Goal: Check status: Check status

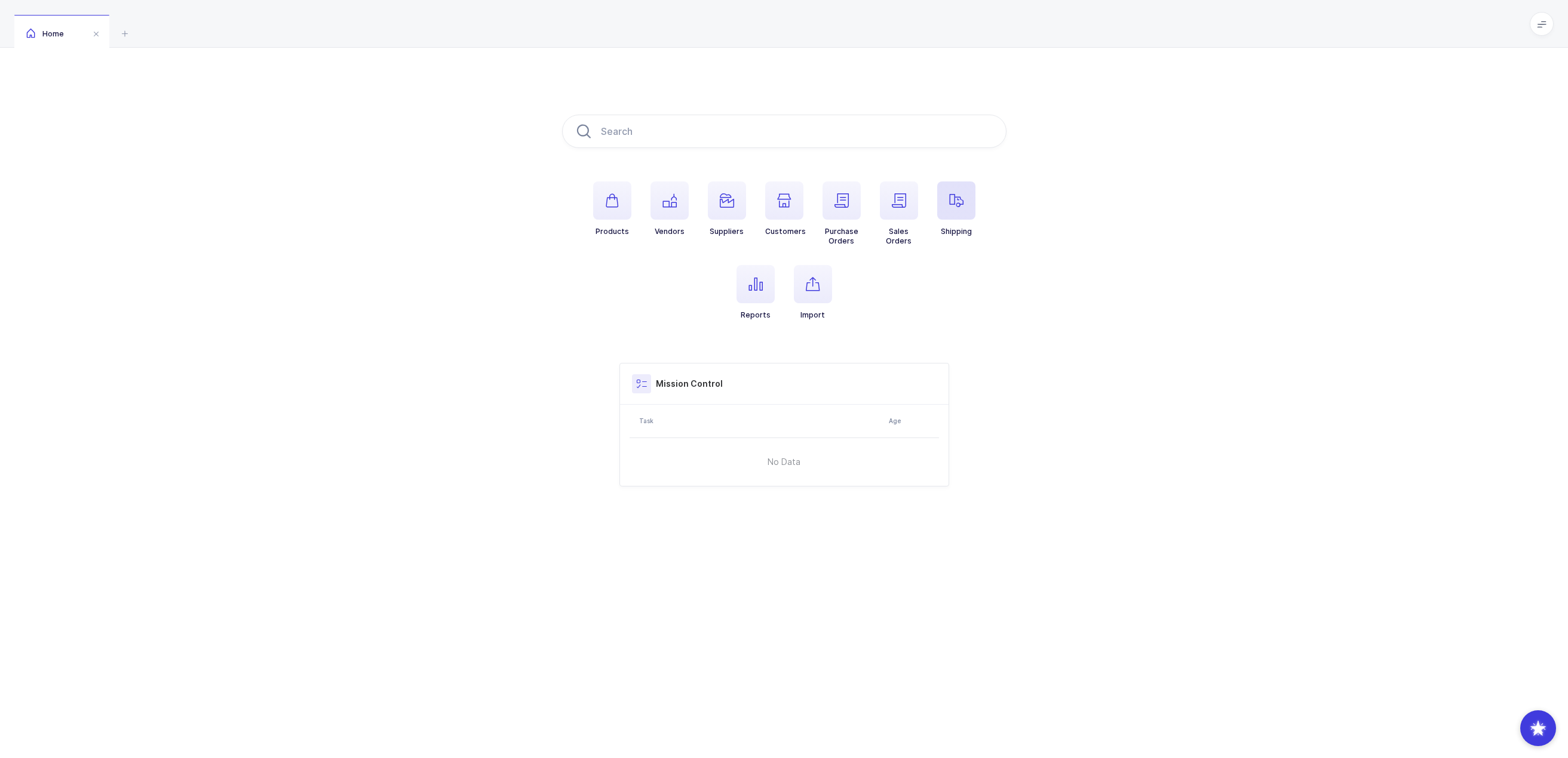
click at [959, 203] on icon "button" at bounding box center [956, 201] width 15 height 15
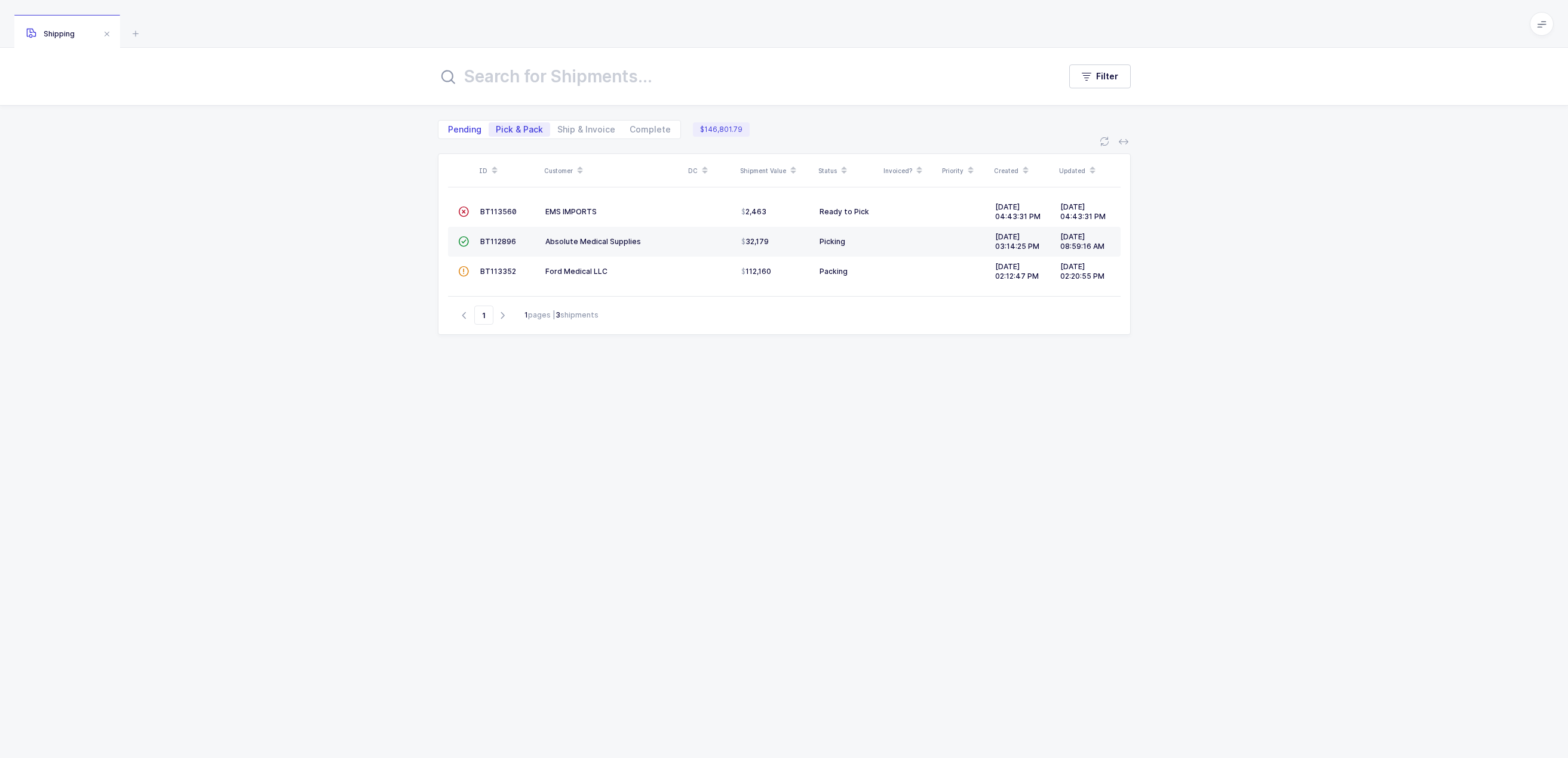
click at [468, 129] on span "Pending" at bounding box center [464, 130] width 33 height 9
click at [449, 129] on input "Pending" at bounding box center [444, 126] width 8 height 8
radio input "true"
radio input "false"
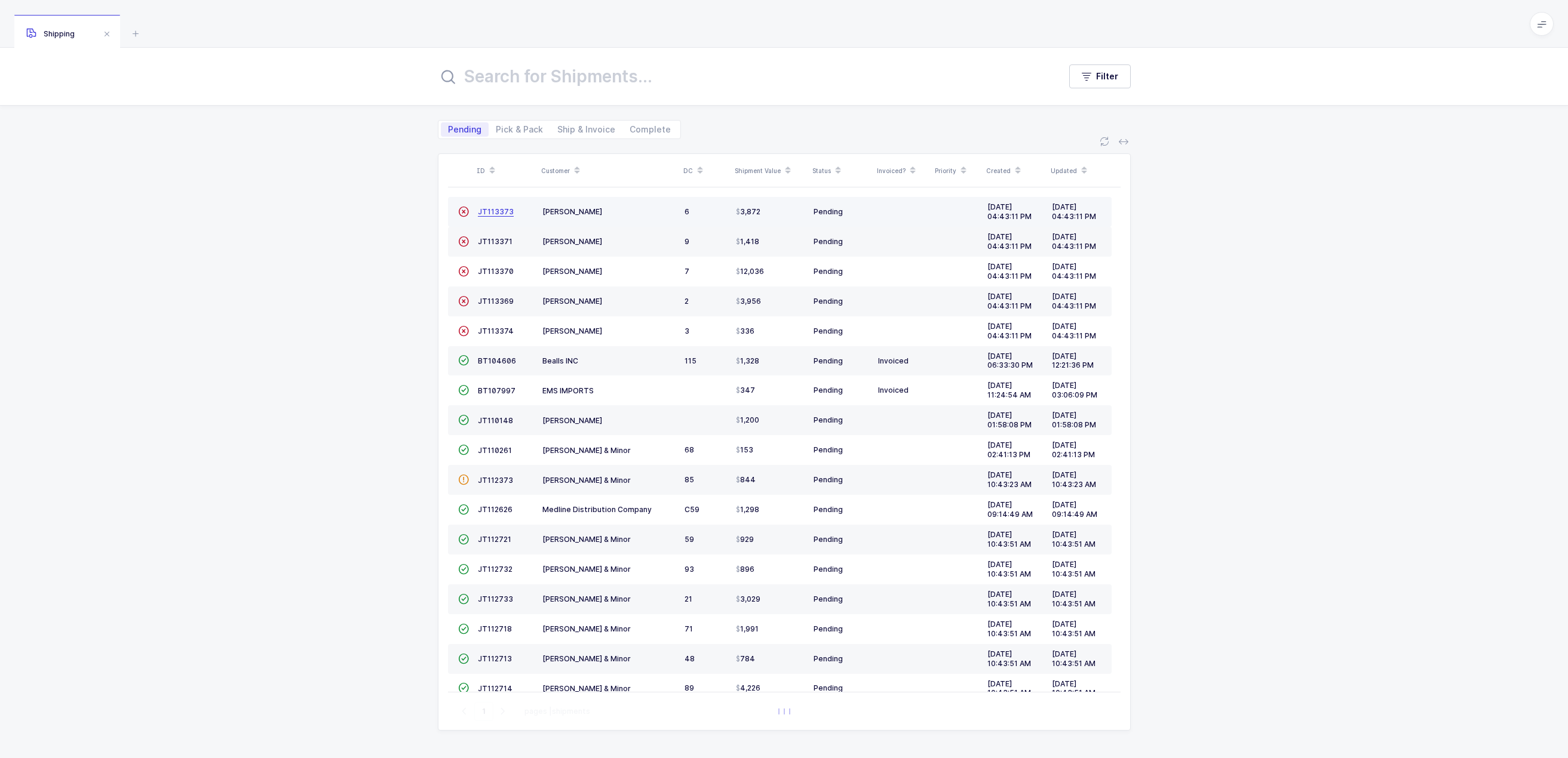
click at [491, 214] on span "JT113373" at bounding box center [495, 212] width 36 height 9
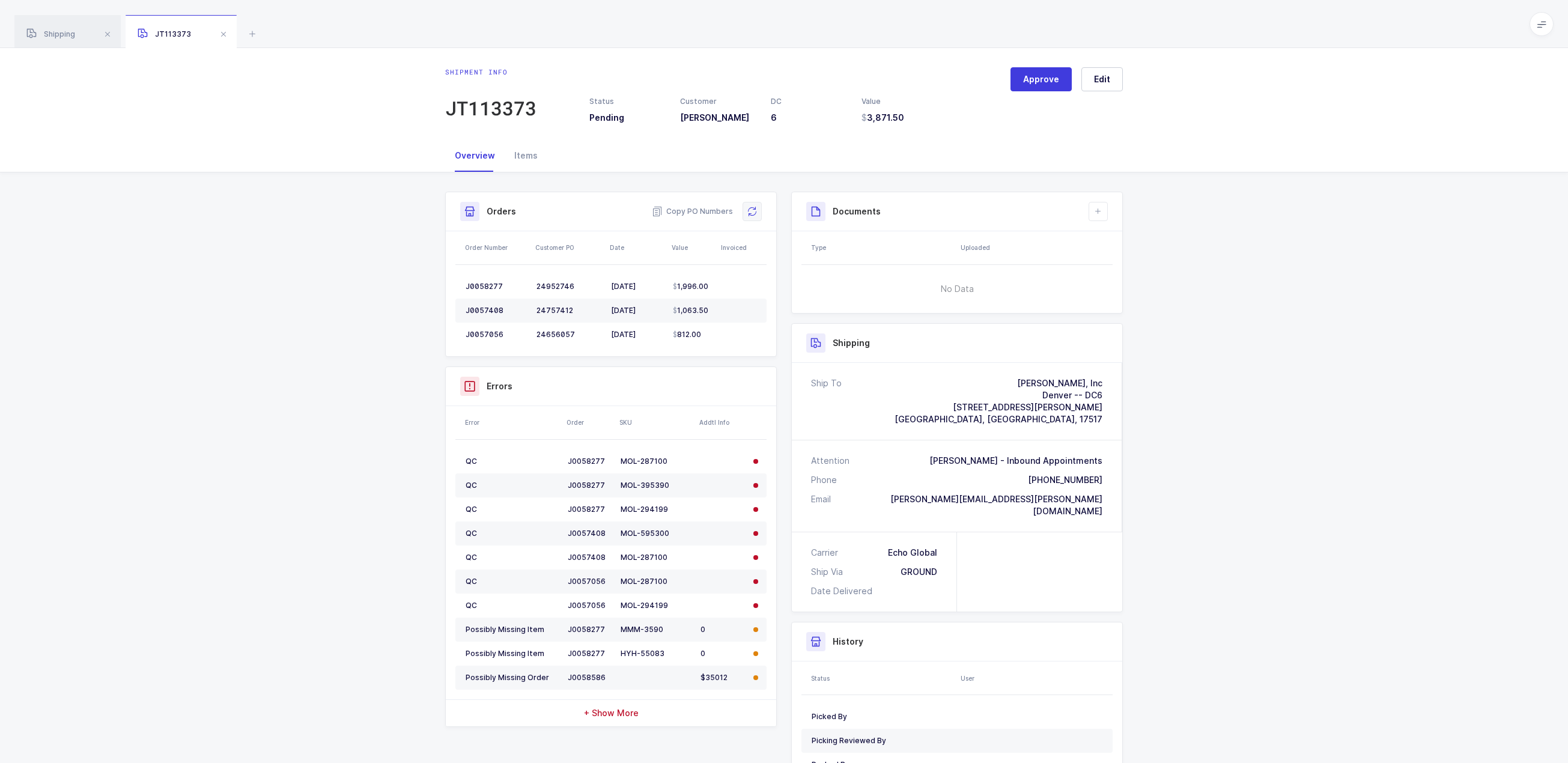
click at [749, 211] on icon at bounding box center [752, 212] width 10 height 10
click at [1389, 274] on div "Shipment Info Approve Shipment Number JT113373 Status Pending Customer [PERSON_…" at bounding box center [784, 499] width 1568 height 653
click at [528, 156] on div "Items" at bounding box center [526, 156] width 43 height 32
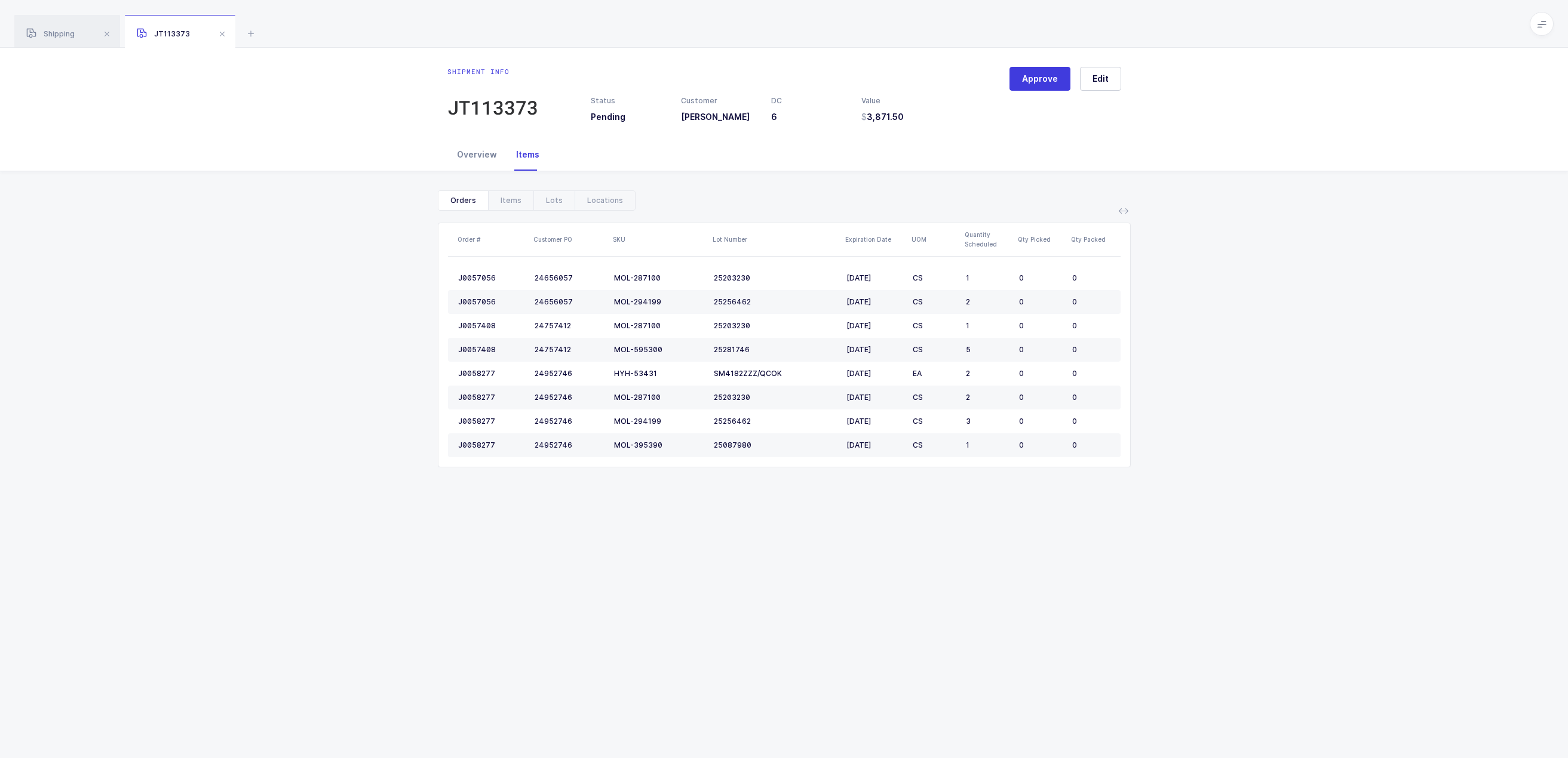
click at [477, 159] on div "Overview" at bounding box center [477, 155] width 59 height 32
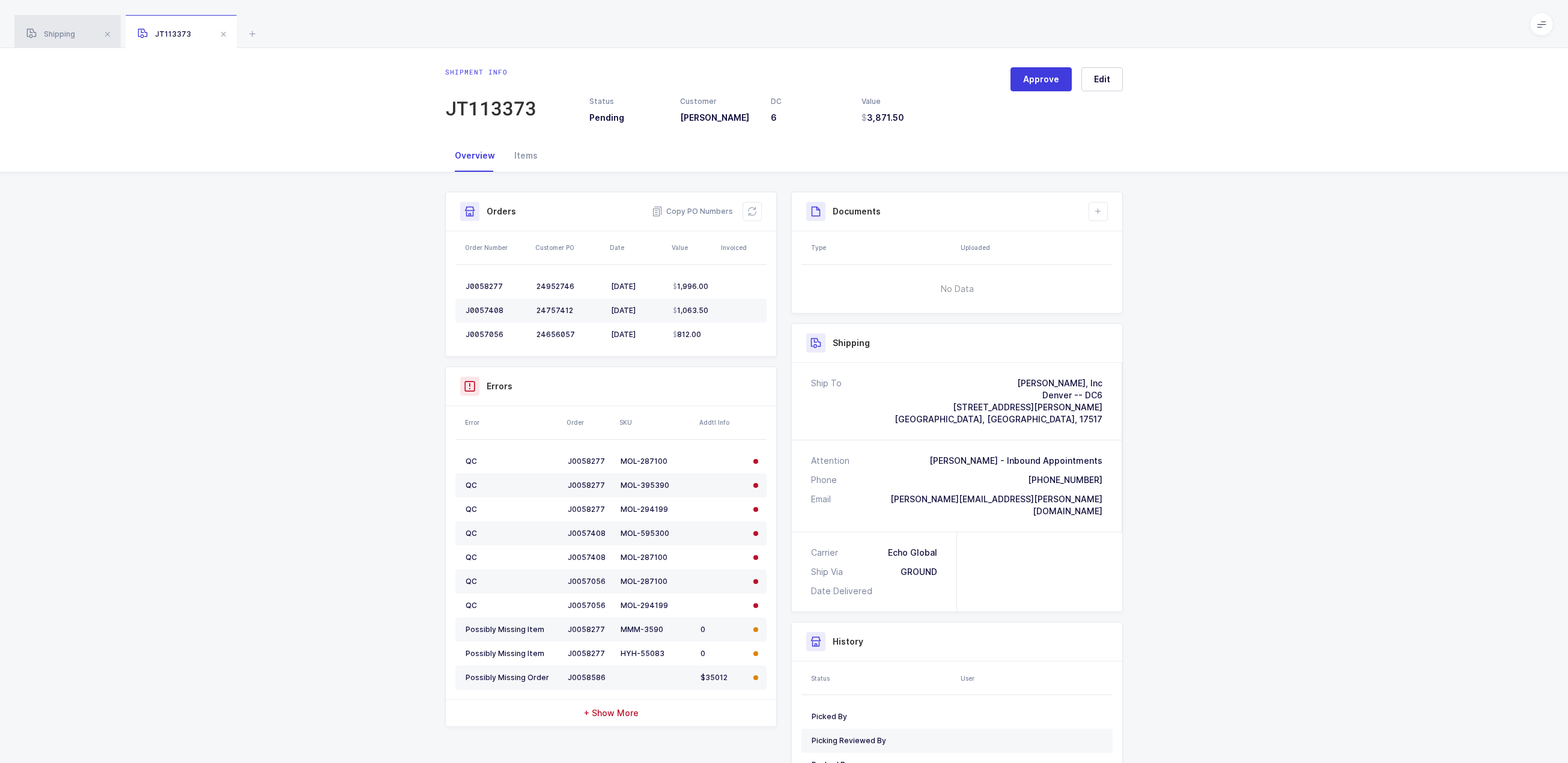
click at [67, 34] on span "Shipping" at bounding box center [50, 34] width 48 height 9
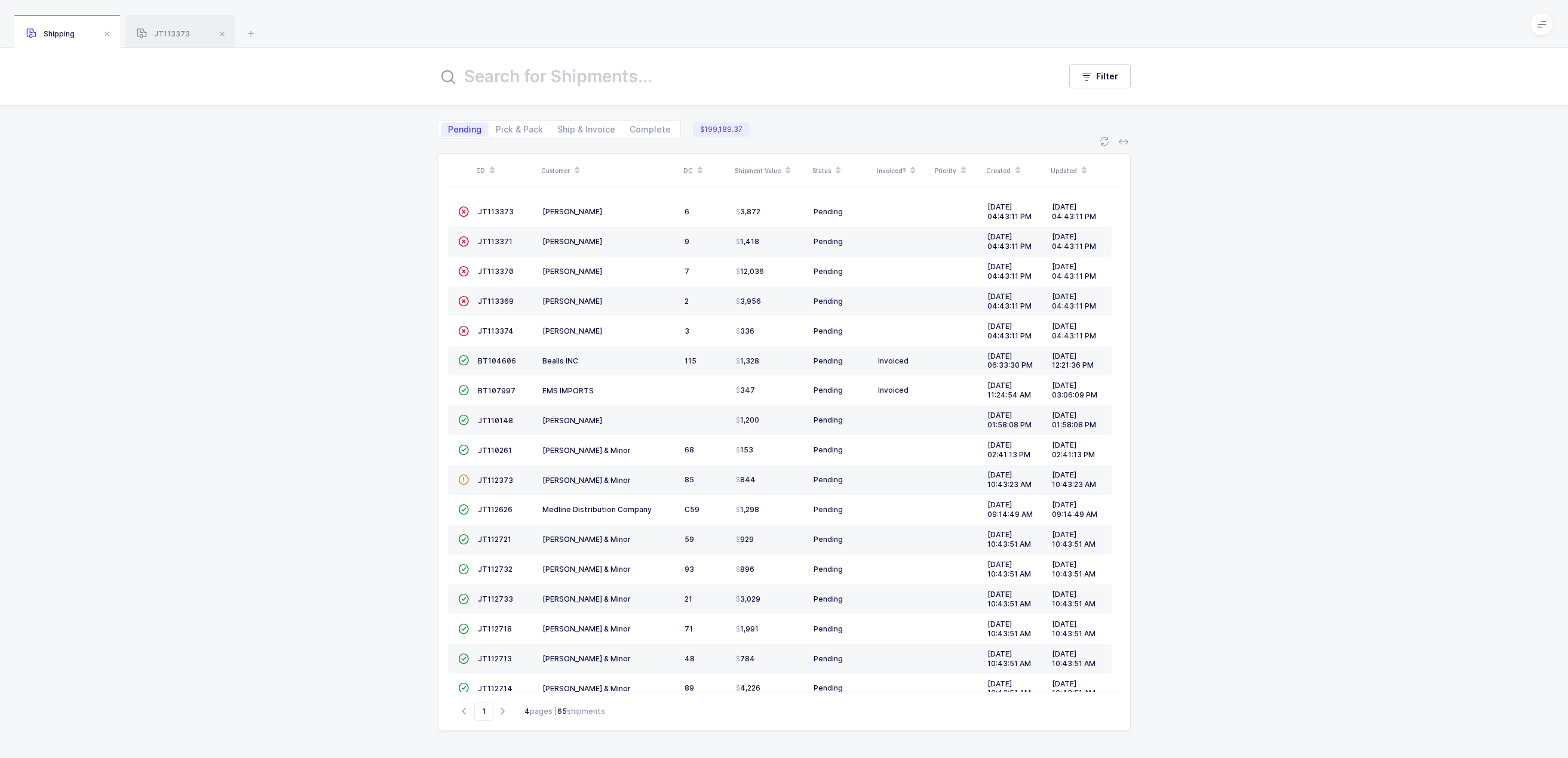
drag, startPoint x: 493, startPoint y: 212, endPoint x: 261, endPoint y: 156, distance: 238.7
click at [261, 156] on div "ID Customer DC Shipment Value Status Invoiced? Priority Created Updated  JT113…" at bounding box center [784, 449] width 1568 height 619
click at [175, 30] on span "JT113373" at bounding box center [163, 33] width 53 height 9
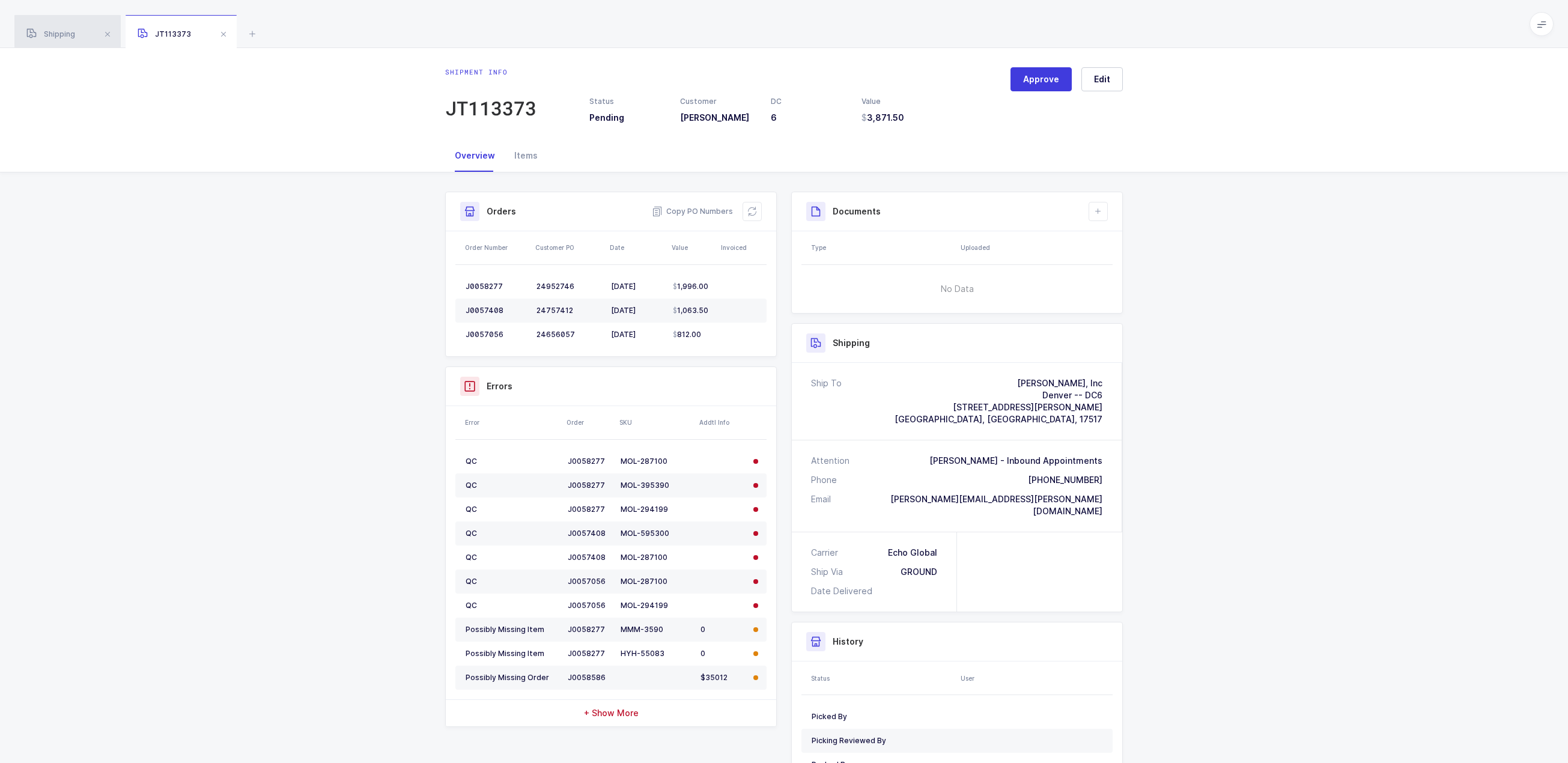
click at [70, 37] on span "Shipping" at bounding box center [50, 34] width 48 height 9
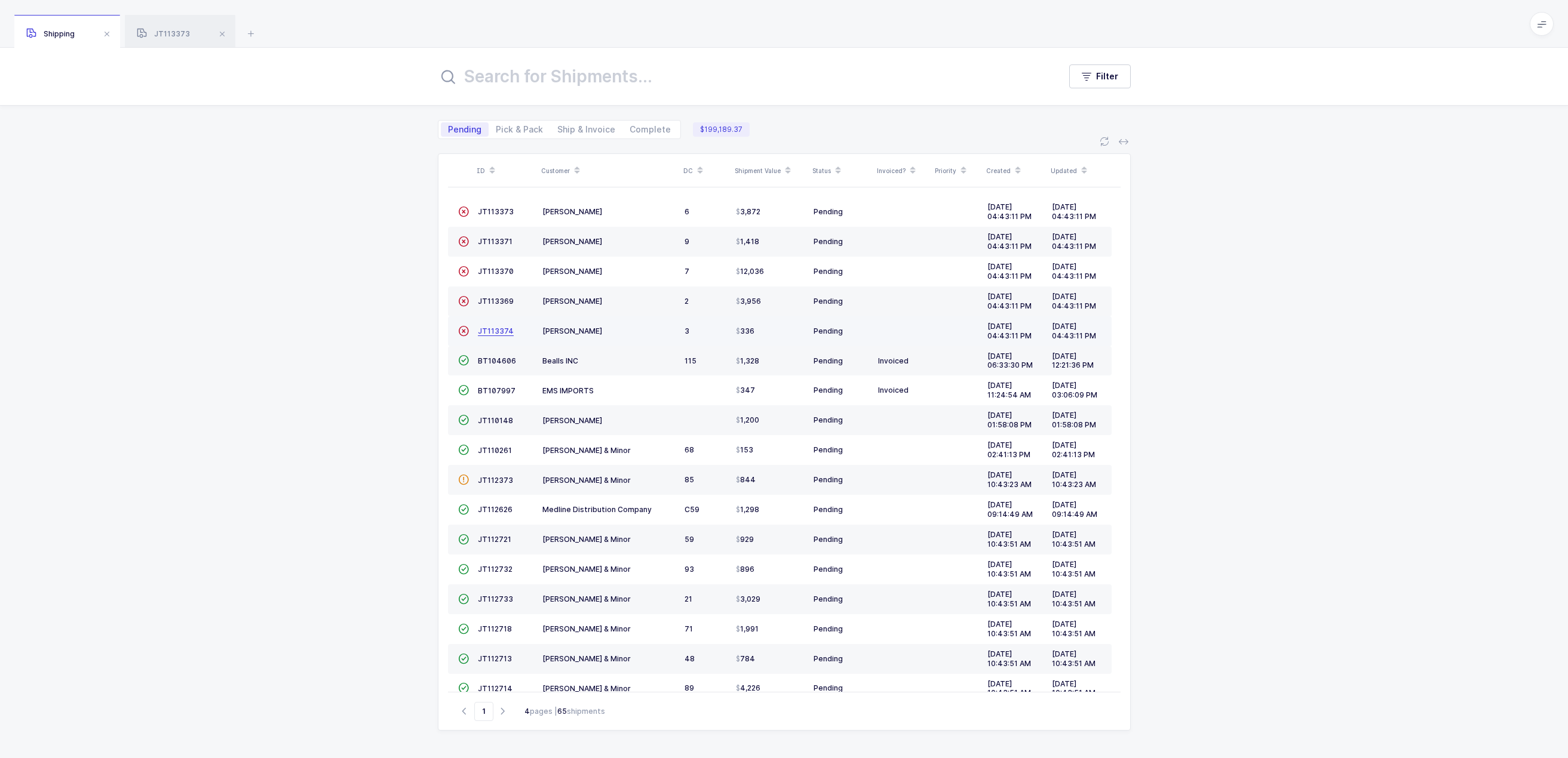
click at [495, 332] on span "JT113374" at bounding box center [495, 331] width 36 height 9
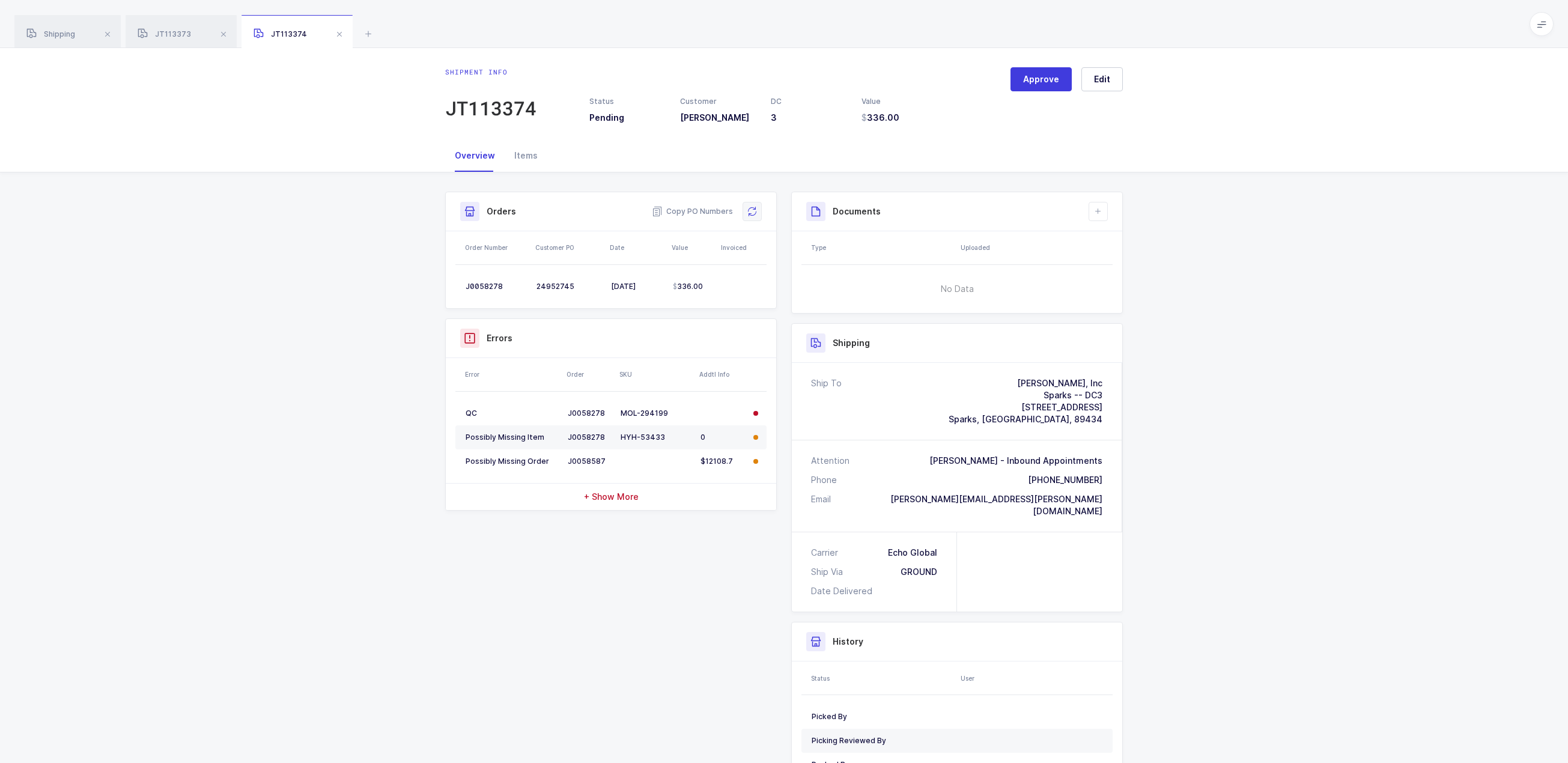
click at [750, 213] on icon at bounding box center [752, 212] width 10 height 10
click at [181, 34] on span "JT113373" at bounding box center [164, 34] width 53 height 9
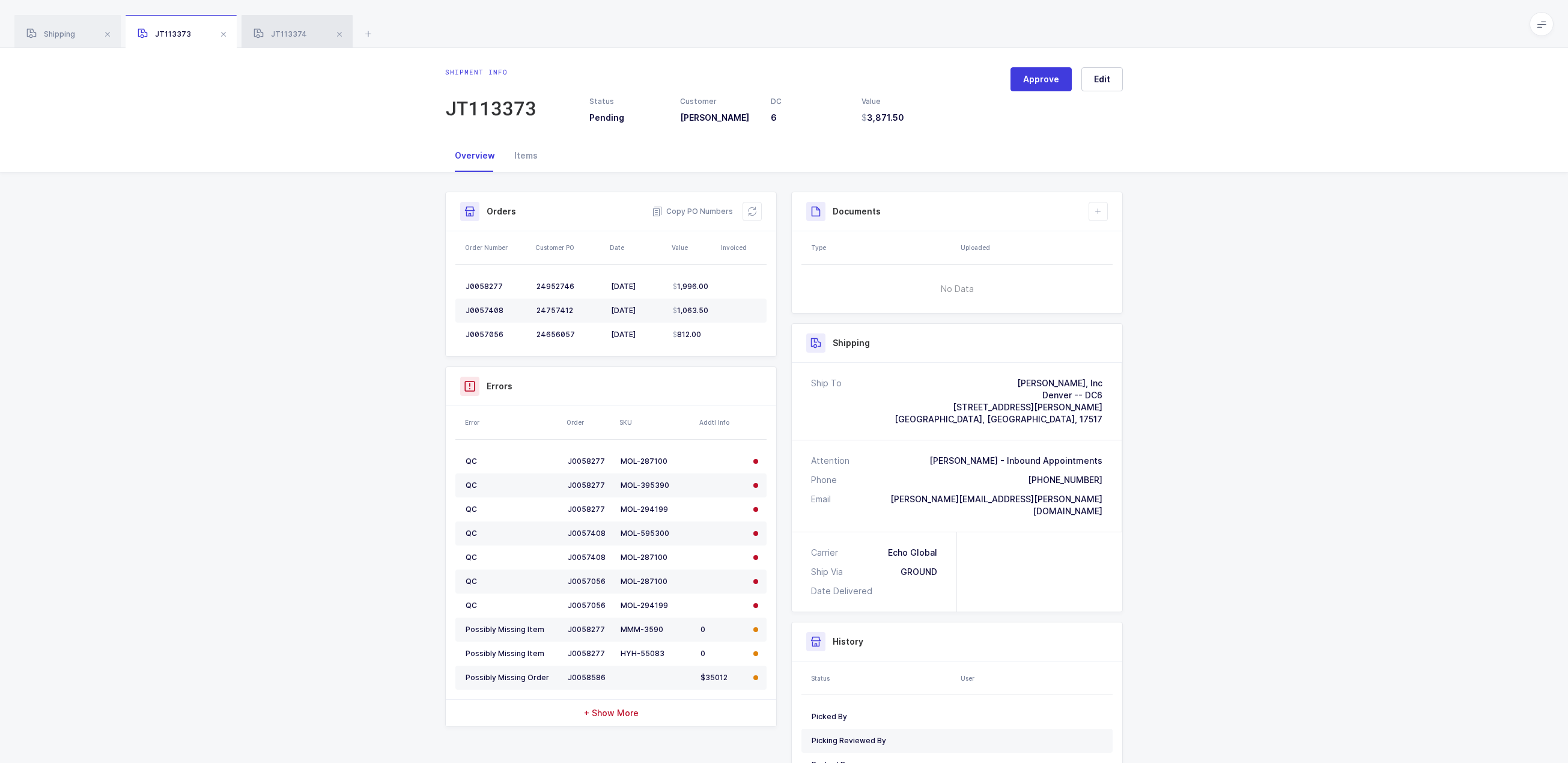
click at [279, 34] on span "JT113374" at bounding box center [280, 34] width 53 height 9
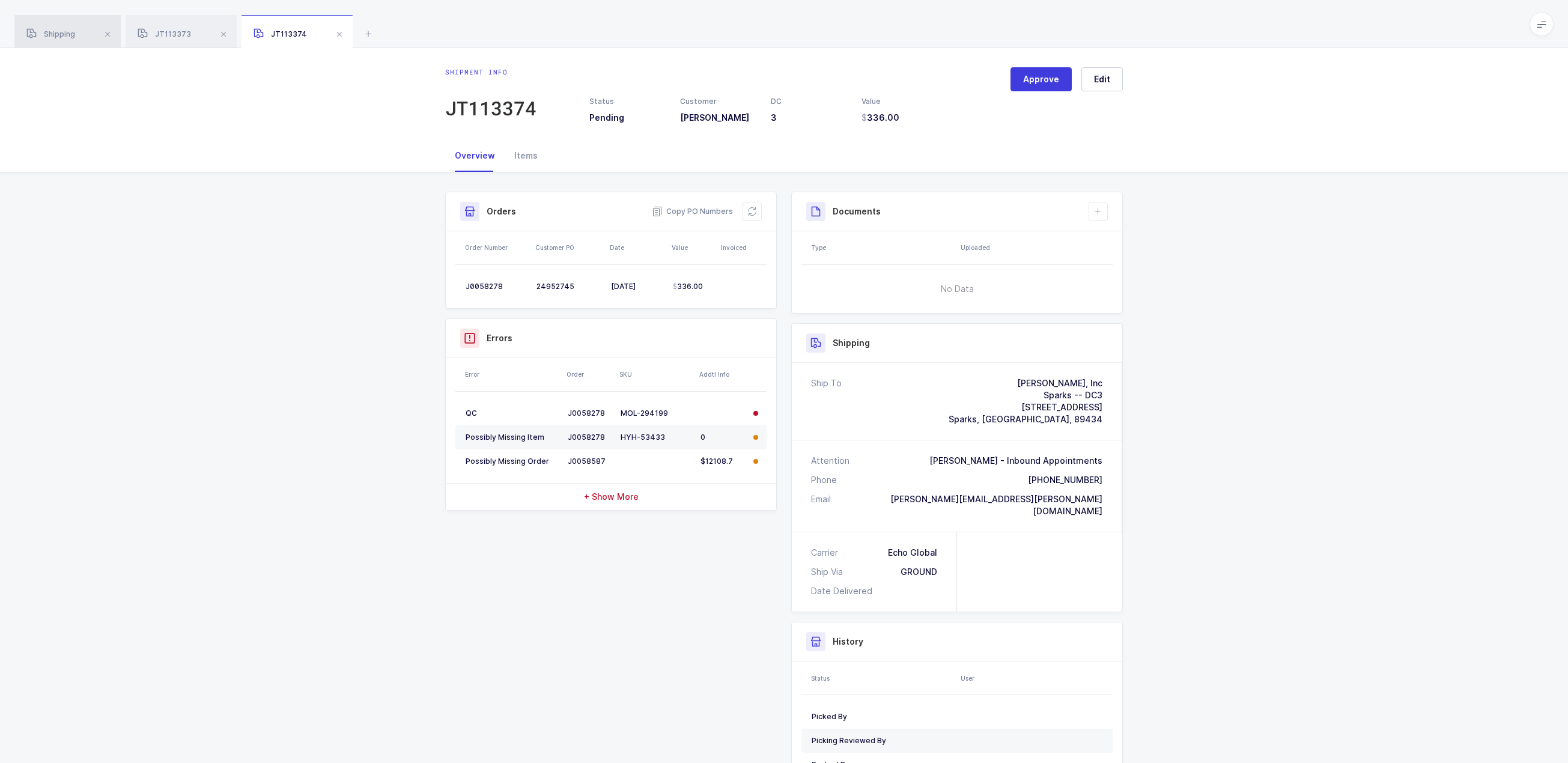
click at [67, 38] on span "Shipping" at bounding box center [50, 34] width 48 height 9
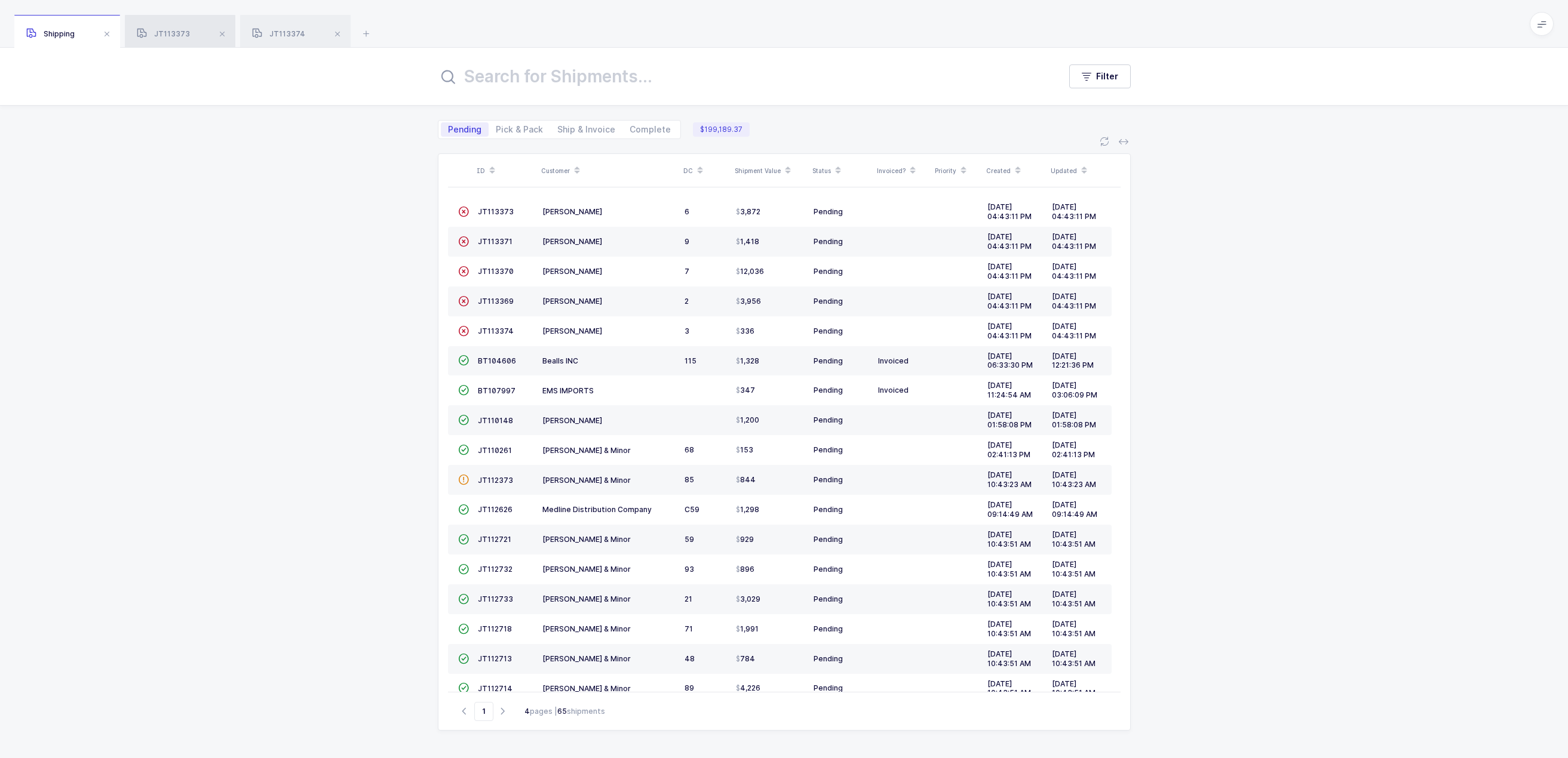
click at [153, 35] on span "JT113373" at bounding box center [163, 33] width 53 height 9
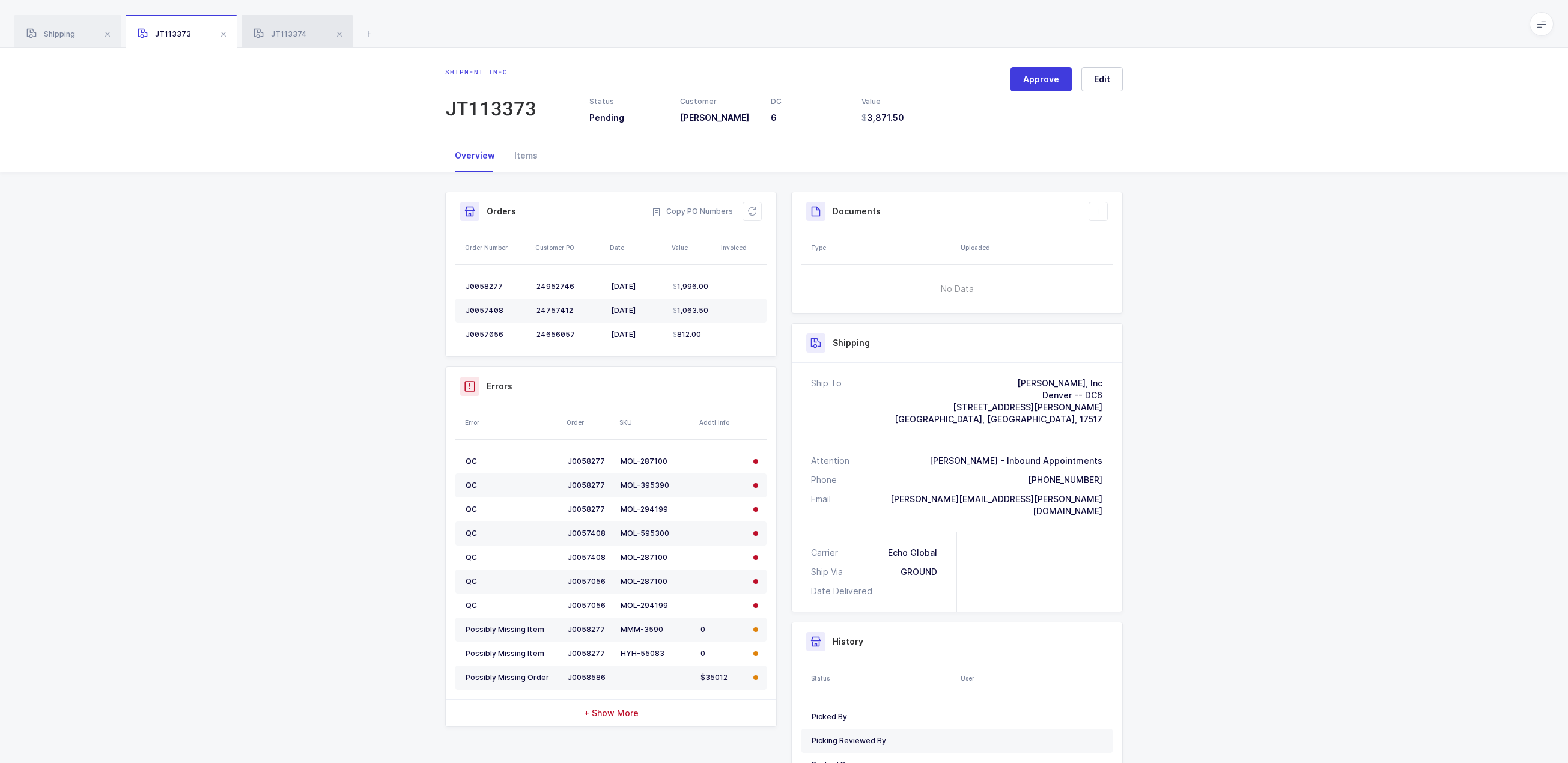
click at [276, 33] on span "JT113374" at bounding box center [280, 34] width 53 height 9
